Goal: Information Seeking & Learning: Learn about a topic

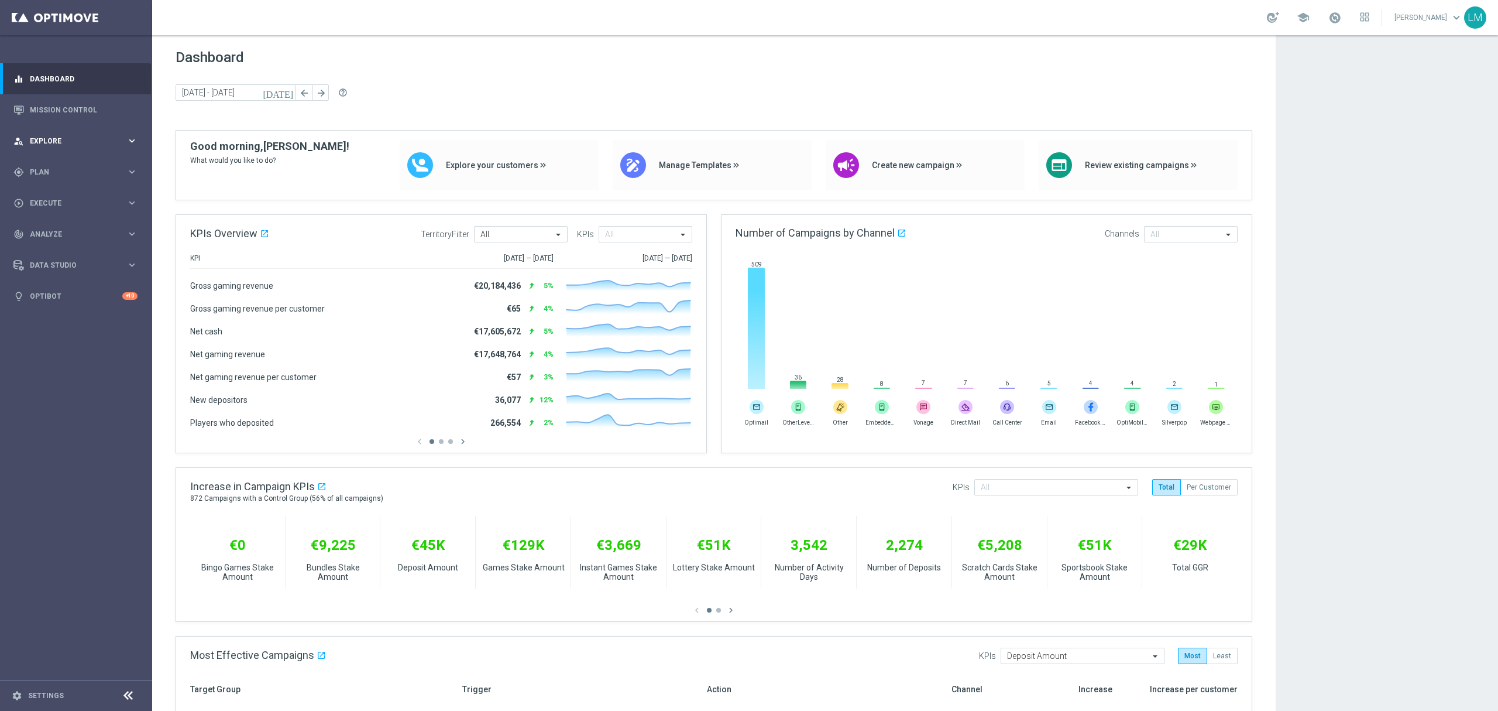
click at [92, 143] on span "Explore" at bounding box center [78, 141] width 97 height 7
click at [80, 159] on div "Customer Explorer" at bounding box center [90, 165] width 121 height 18
click at [78, 160] on link "Customer Explorer" at bounding box center [75, 164] width 91 height 9
